Goal: Task Accomplishment & Management: Use online tool/utility

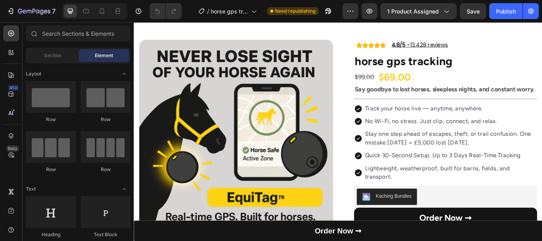
scroll to position [81, 0]
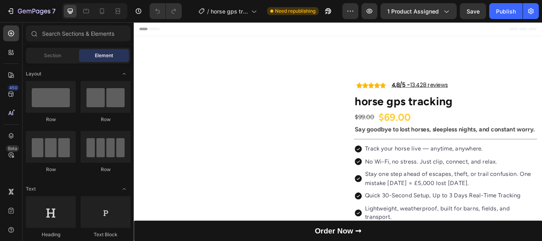
scroll to position [515, 0]
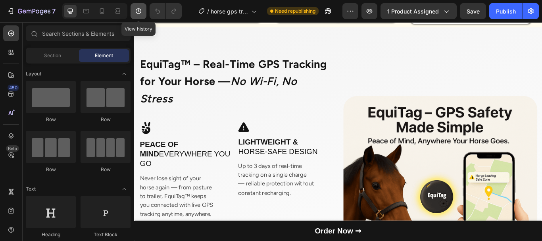
click at [135, 9] on icon "button" at bounding box center [138, 11] width 8 height 8
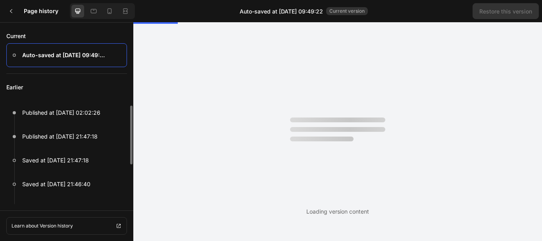
scroll to position [0, 0]
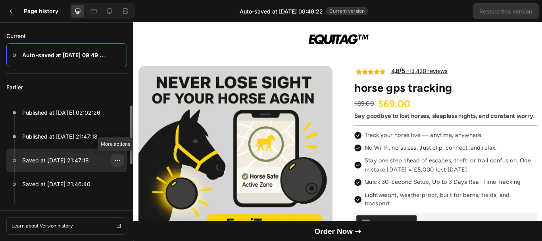
drag, startPoint x: 117, startPoint y: 160, endPoint x: 10, endPoint y: 147, distance: 107.3
click at [117, 160] on icon at bounding box center [117, 160] width 6 height 6
